Goal: Task Accomplishment & Management: Complete application form

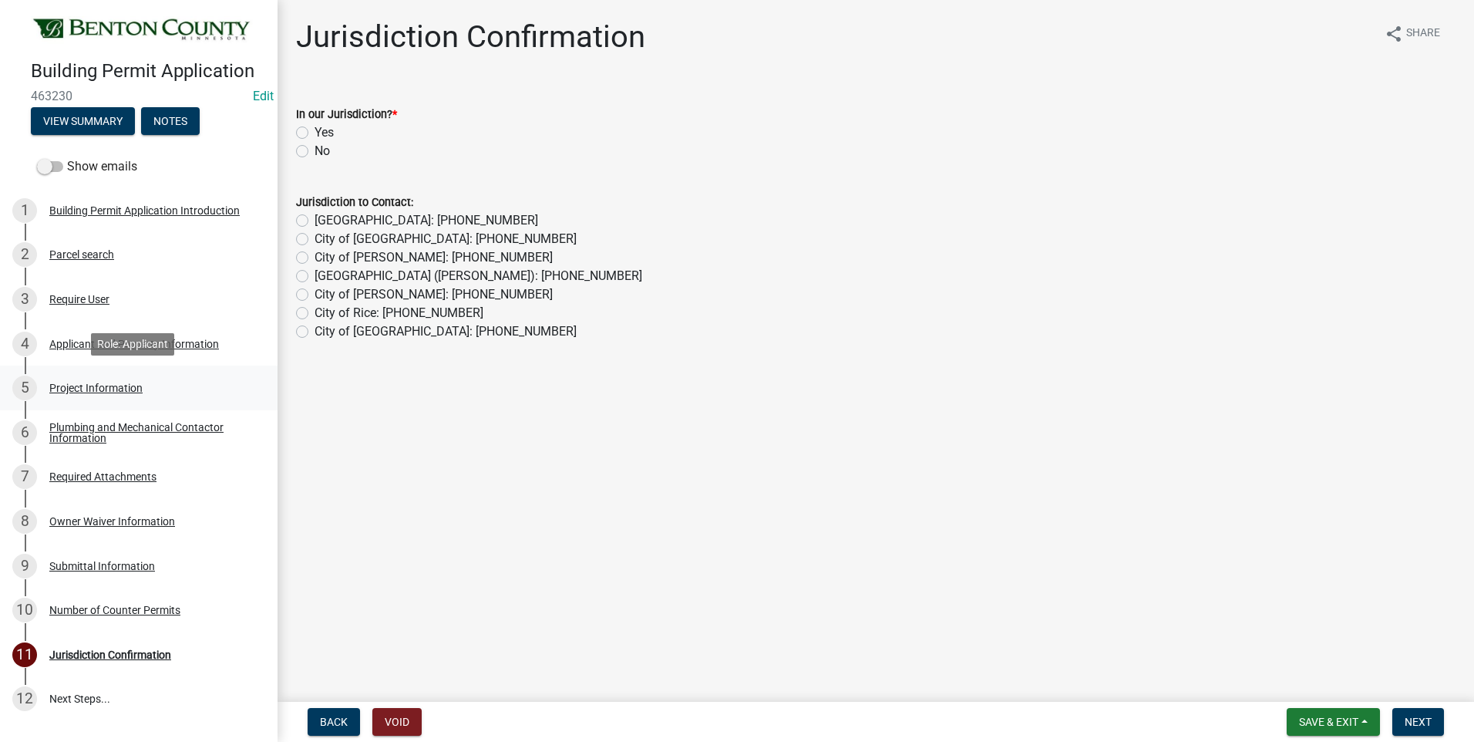
click at [123, 388] on div "Project Information" at bounding box center [95, 387] width 93 height 11
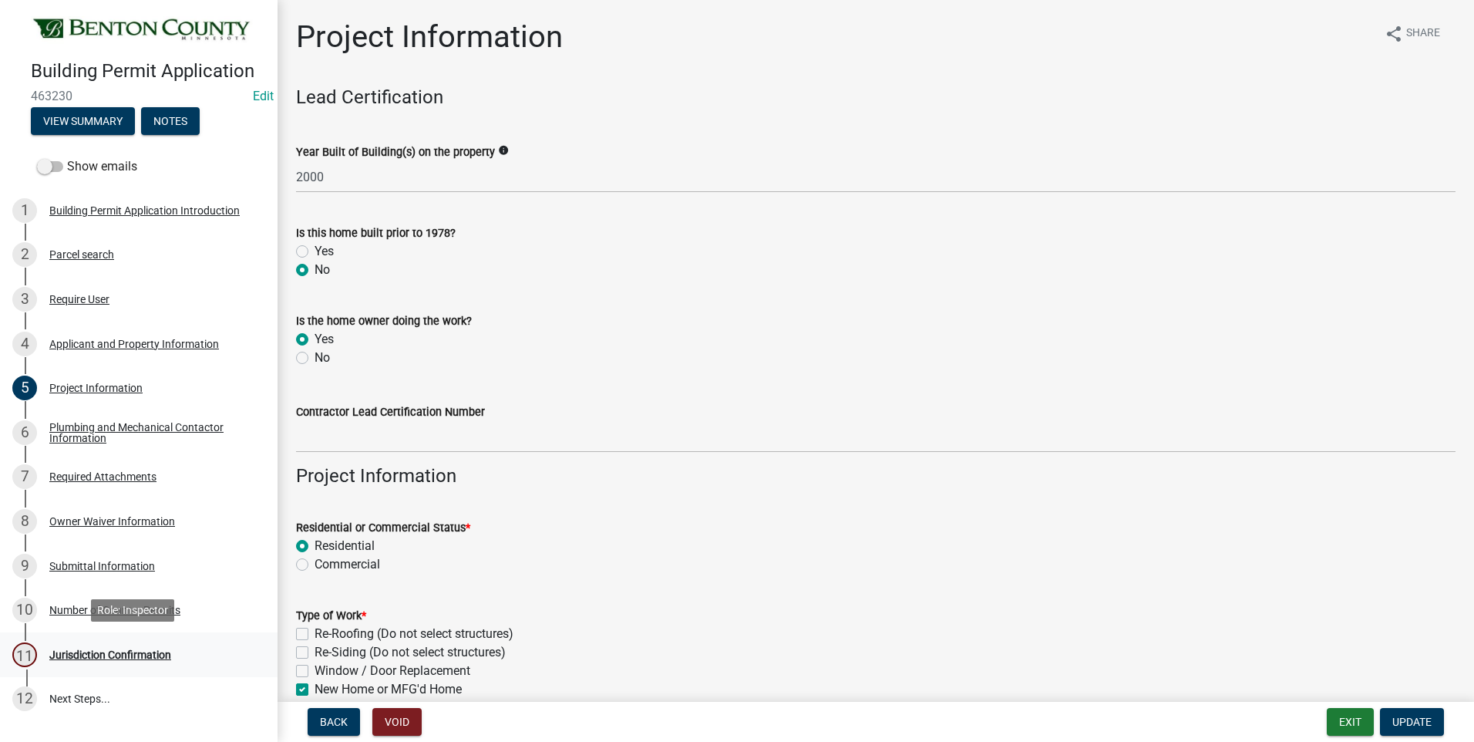
click at [136, 649] on div "Jurisdiction Confirmation" at bounding box center [110, 654] width 122 height 11
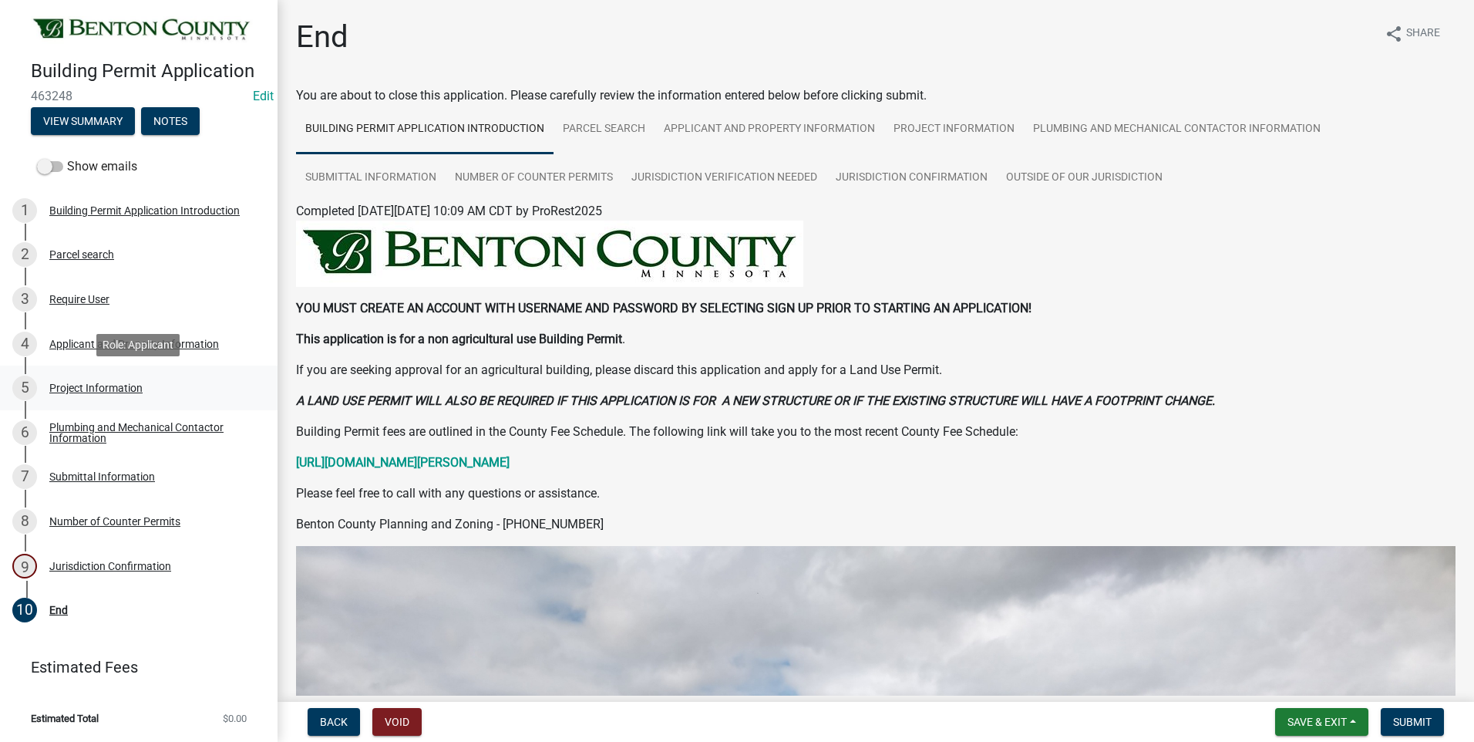
click at [113, 385] on div "Project Information" at bounding box center [95, 387] width 93 height 11
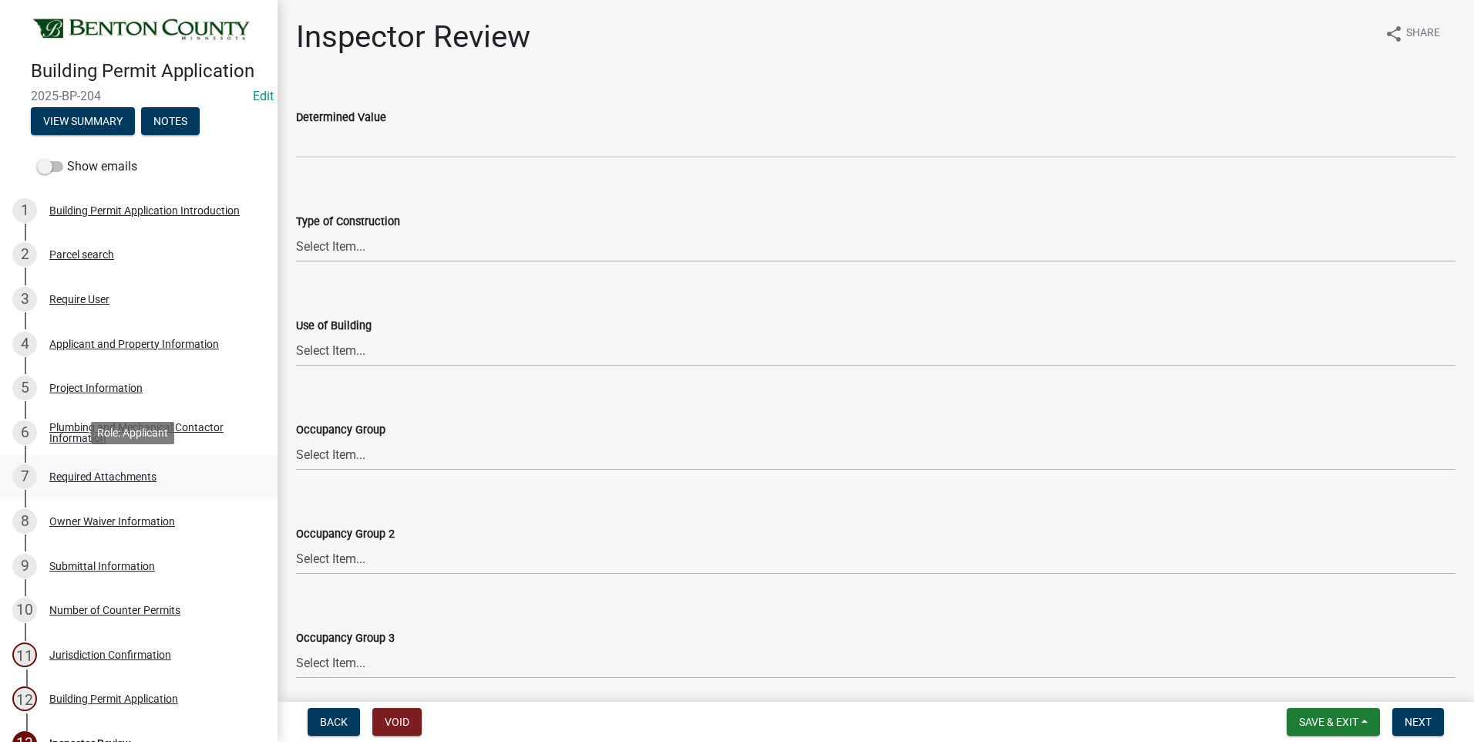
click at [104, 472] on div "Required Attachments" at bounding box center [102, 476] width 107 height 11
